Goal: Transaction & Acquisition: Purchase product/service

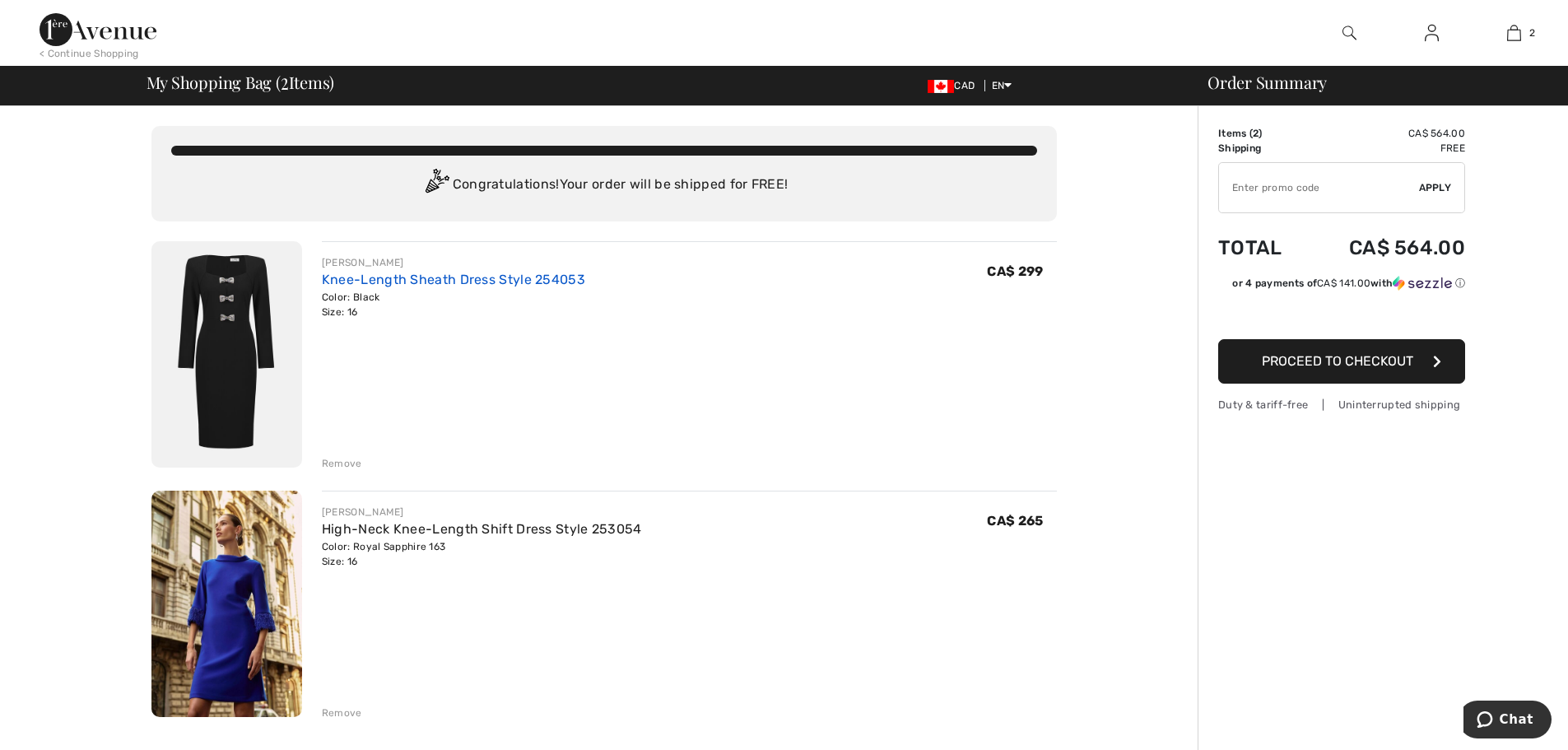
click at [433, 278] on link "Knee-Length Sheath Dress Style 254053" at bounding box center [453, 280] width 263 height 16
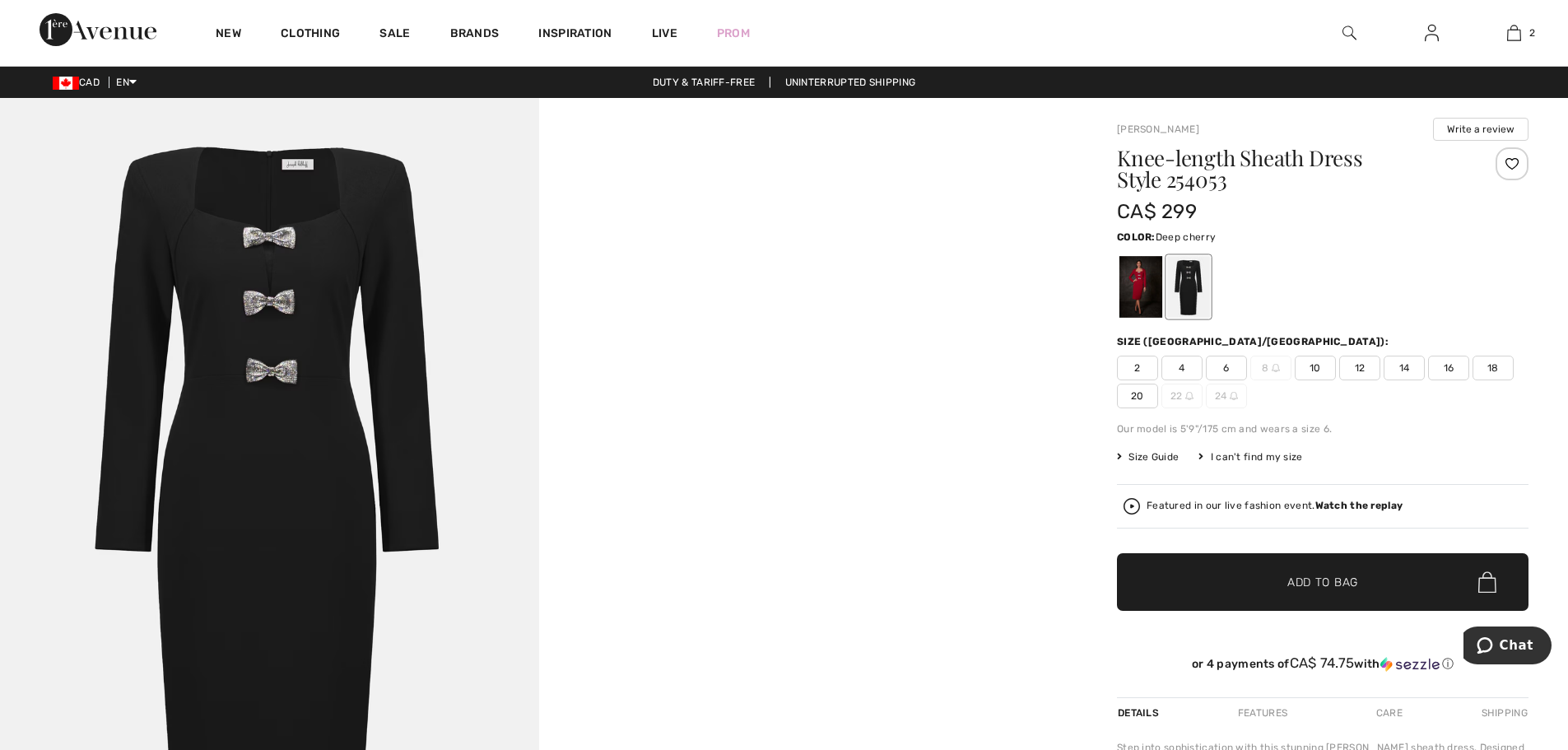
click at [1140, 290] on div at bounding box center [1142, 287] width 43 height 62
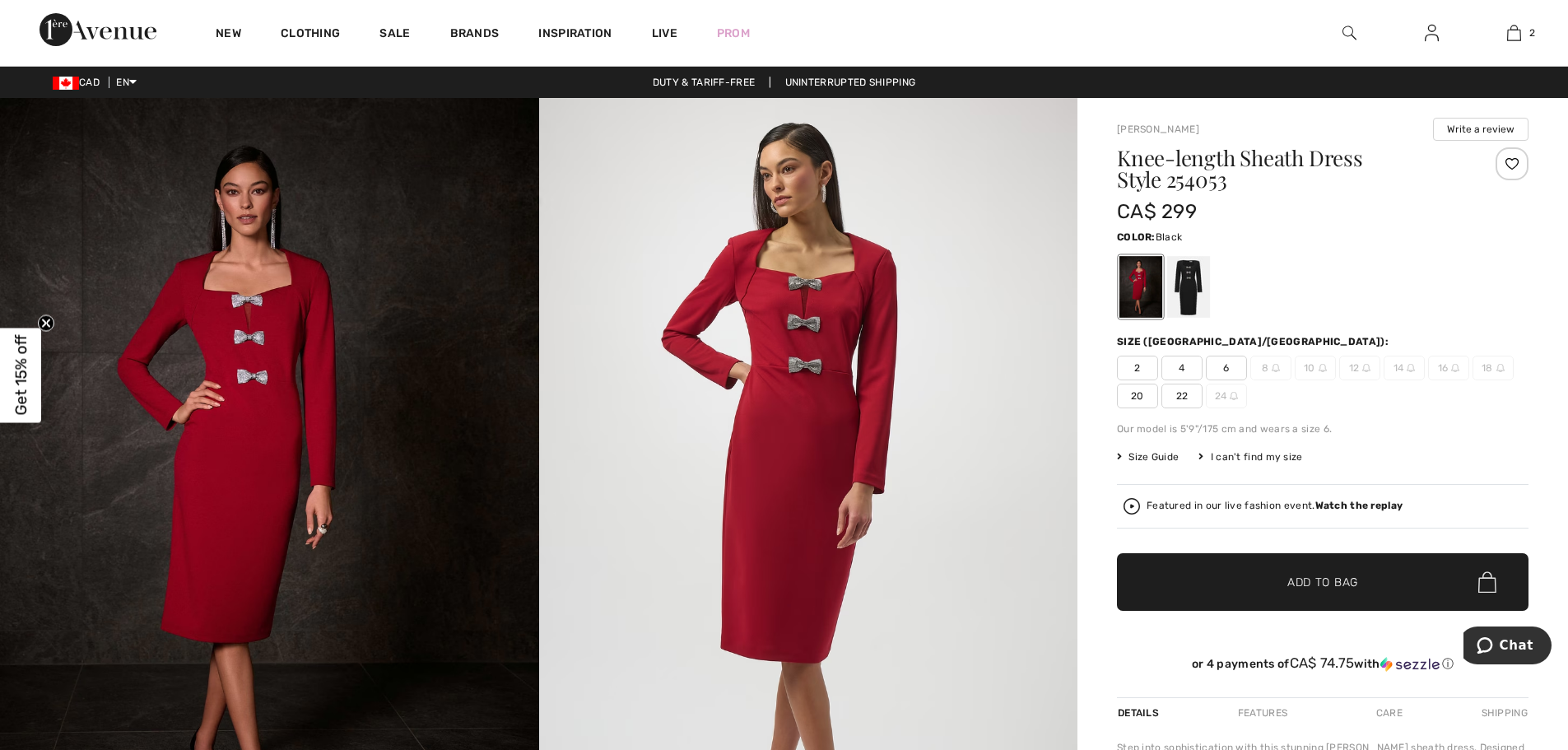
click at [1179, 289] on div at bounding box center [1188, 287] width 43 height 62
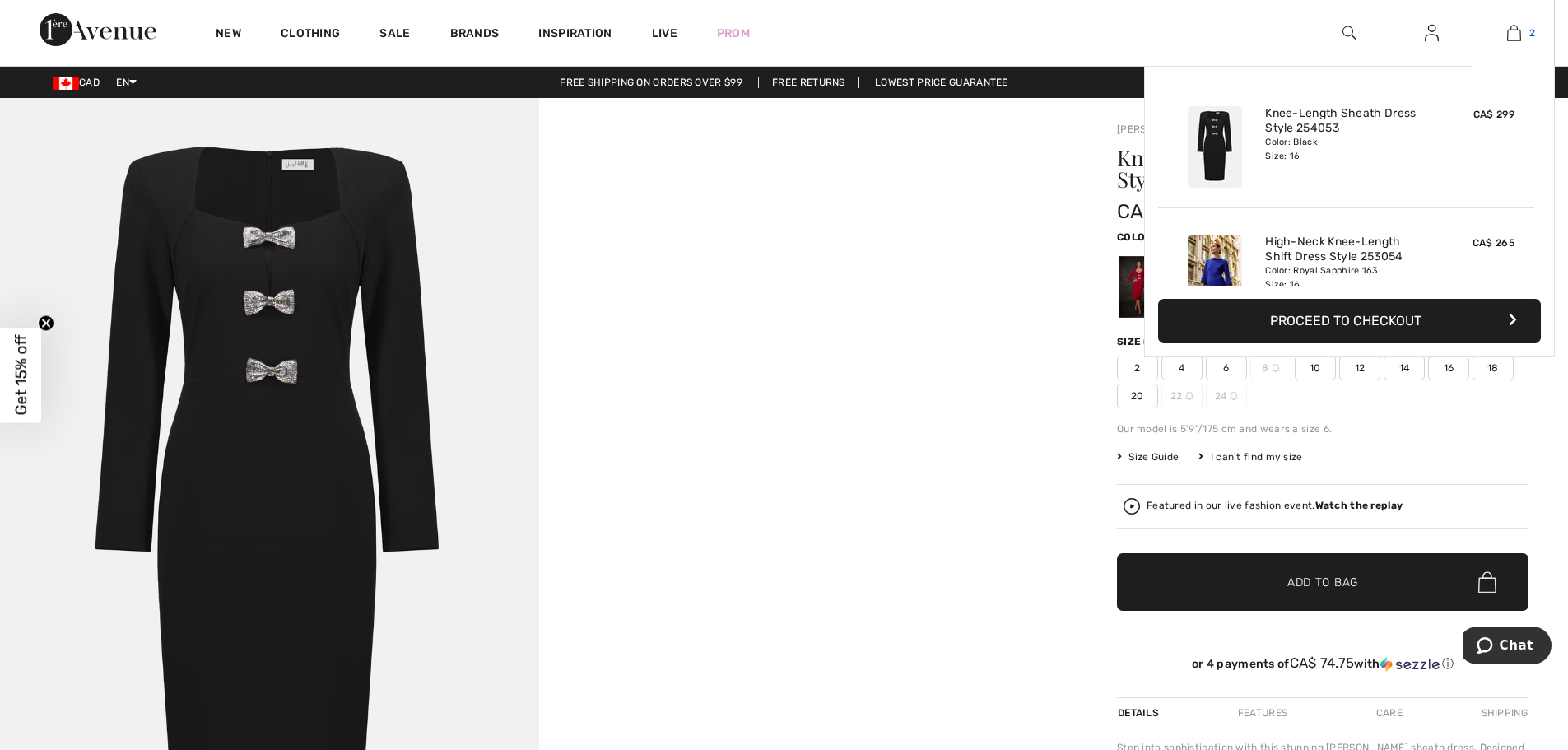
click at [1521, 33] on link "2" at bounding box center [1514, 33] width 80 height 20
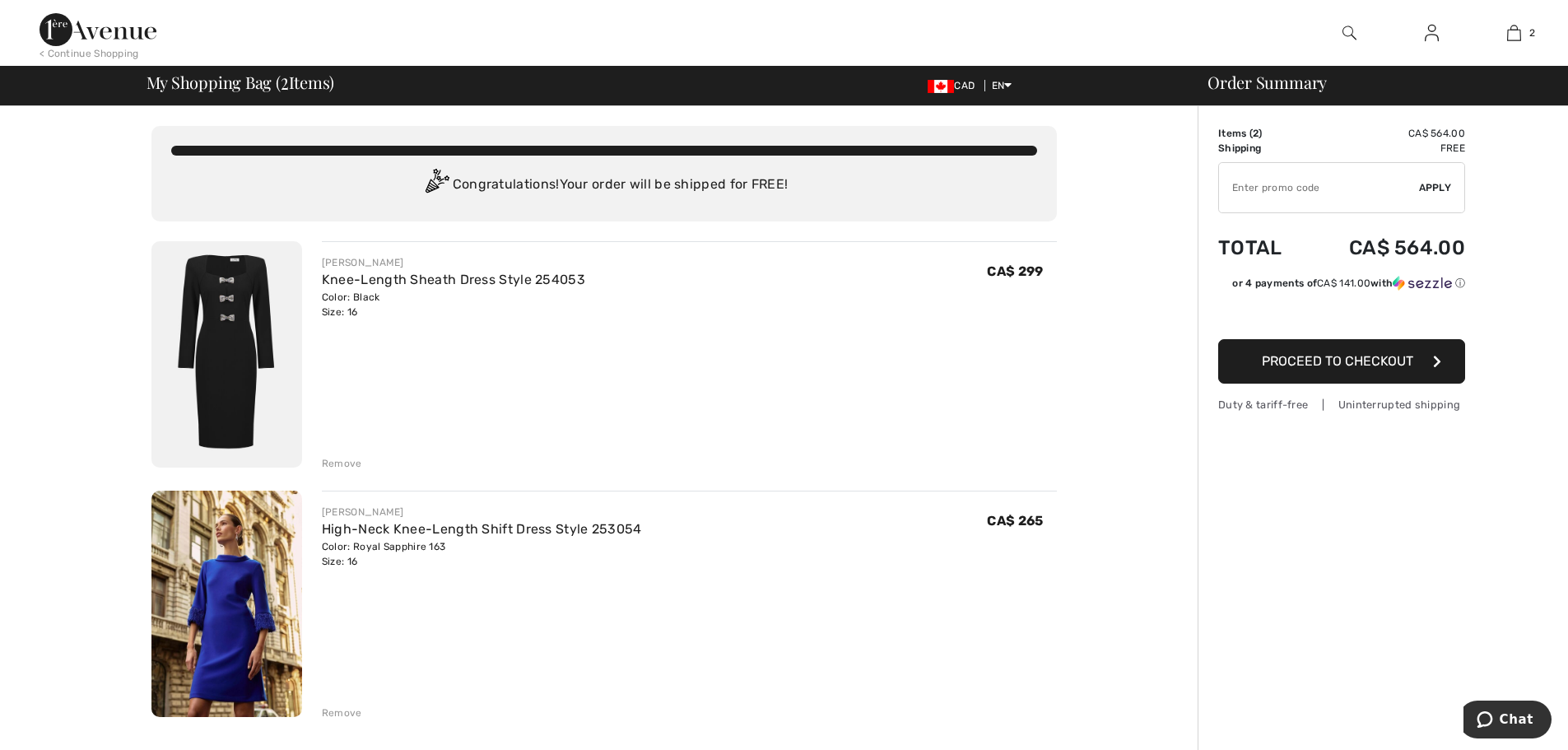
click at [337, 463] on div "Remove" at bounding box center [341, 463] width 40 height 15
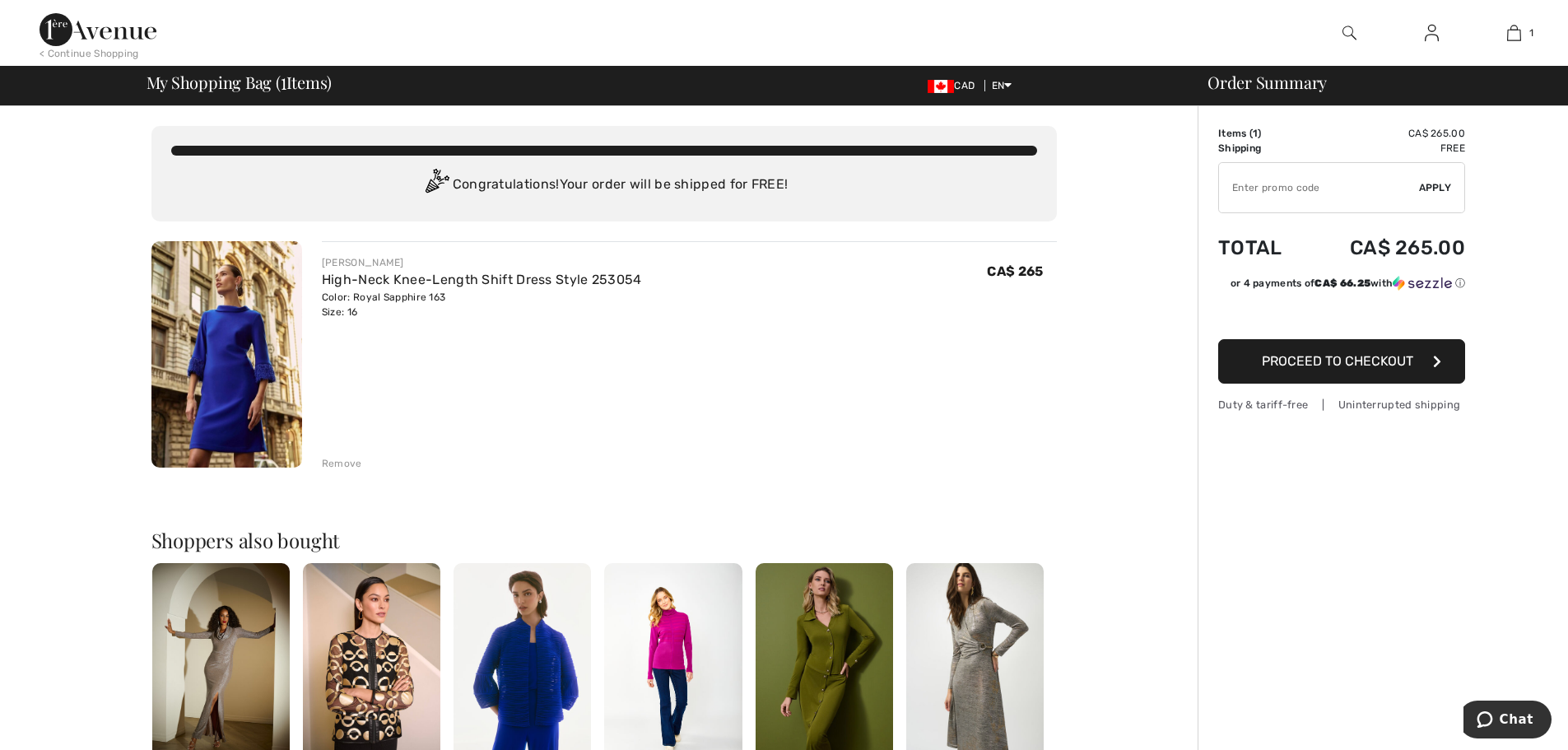
click at [223, 362] on img at bounding box center [227, 354] width 151 height 226
